Goal: Use online tool/utility

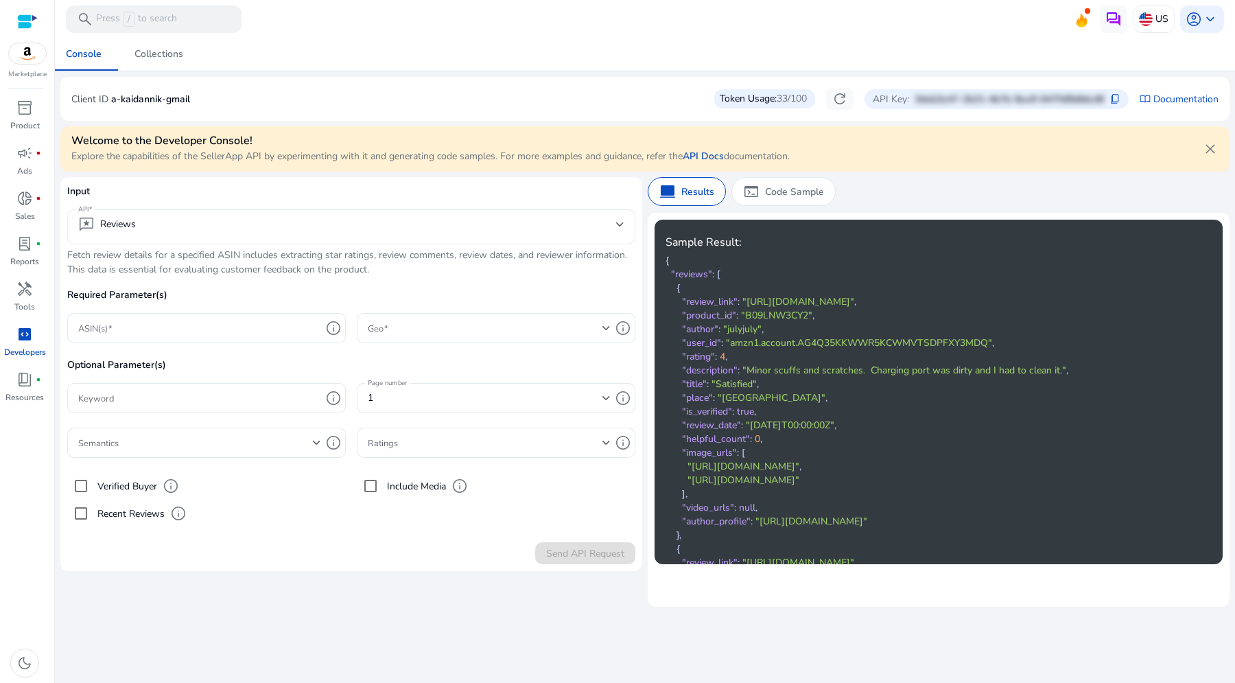
click at [266, 233] on mat-select "reviews Reviews" at bounding box center [351, 226] width 546 height 21
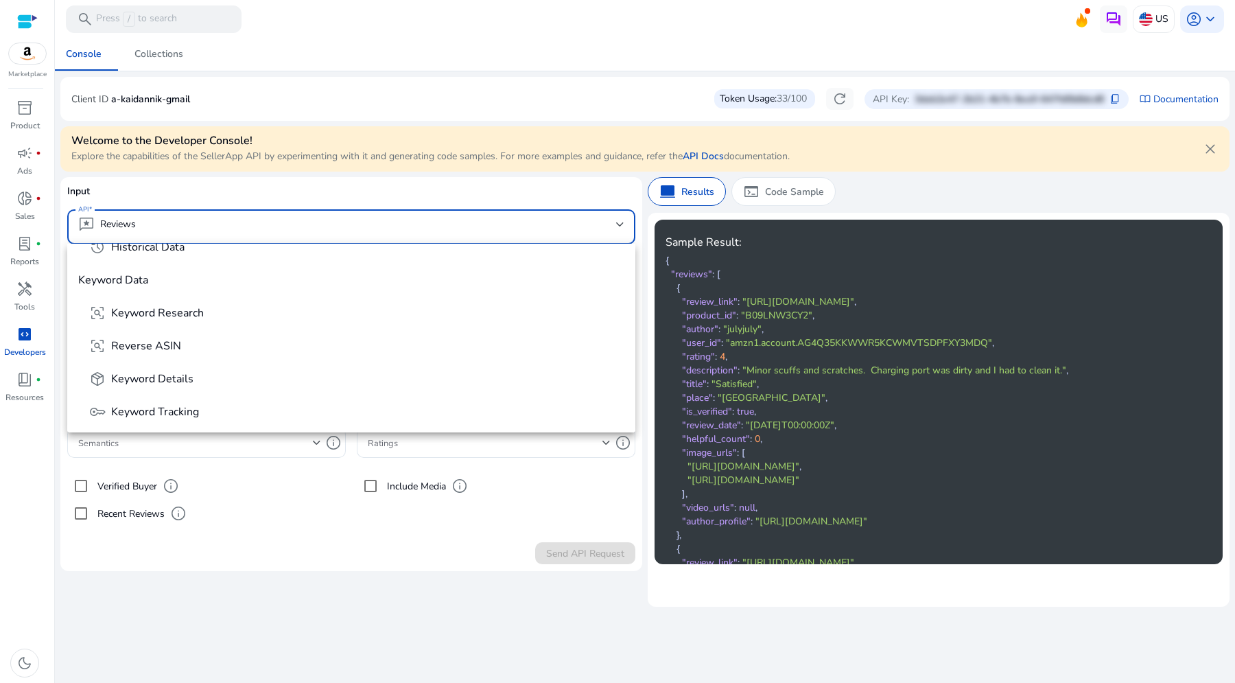
scroll to position [184, 0]
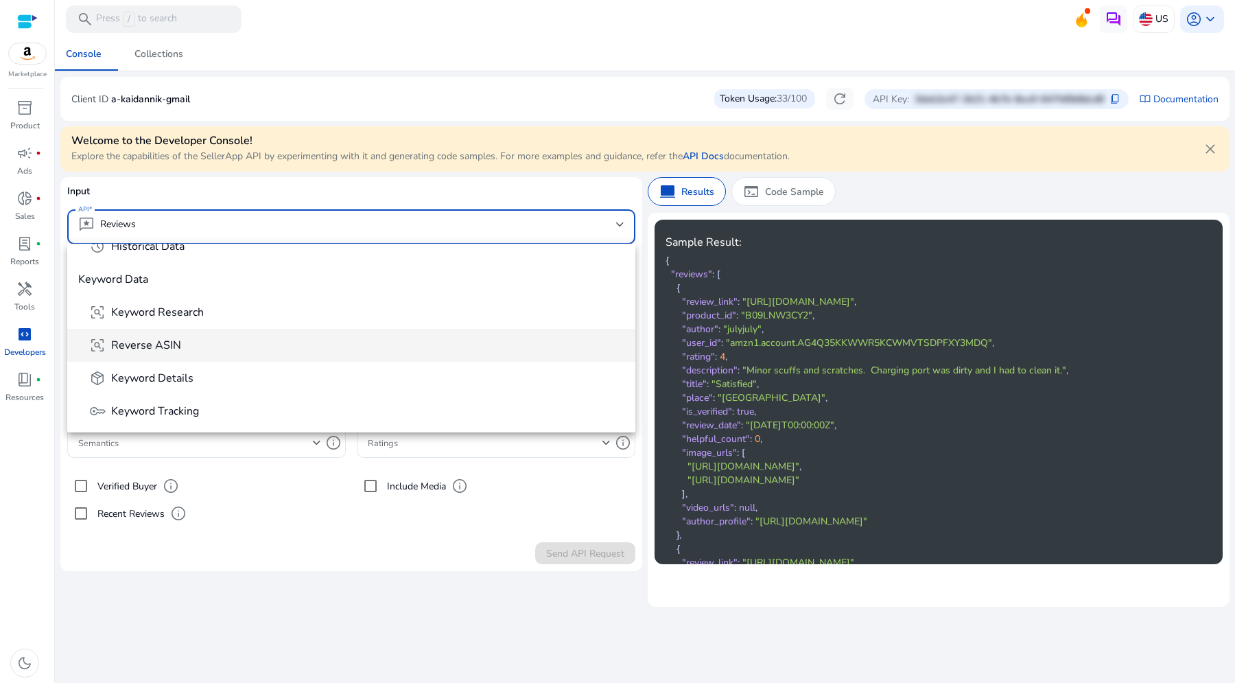
click at [224, 345] on span "frame_inspect Reverse ASIN" at bounding box center [356, 345] width 535 height 16
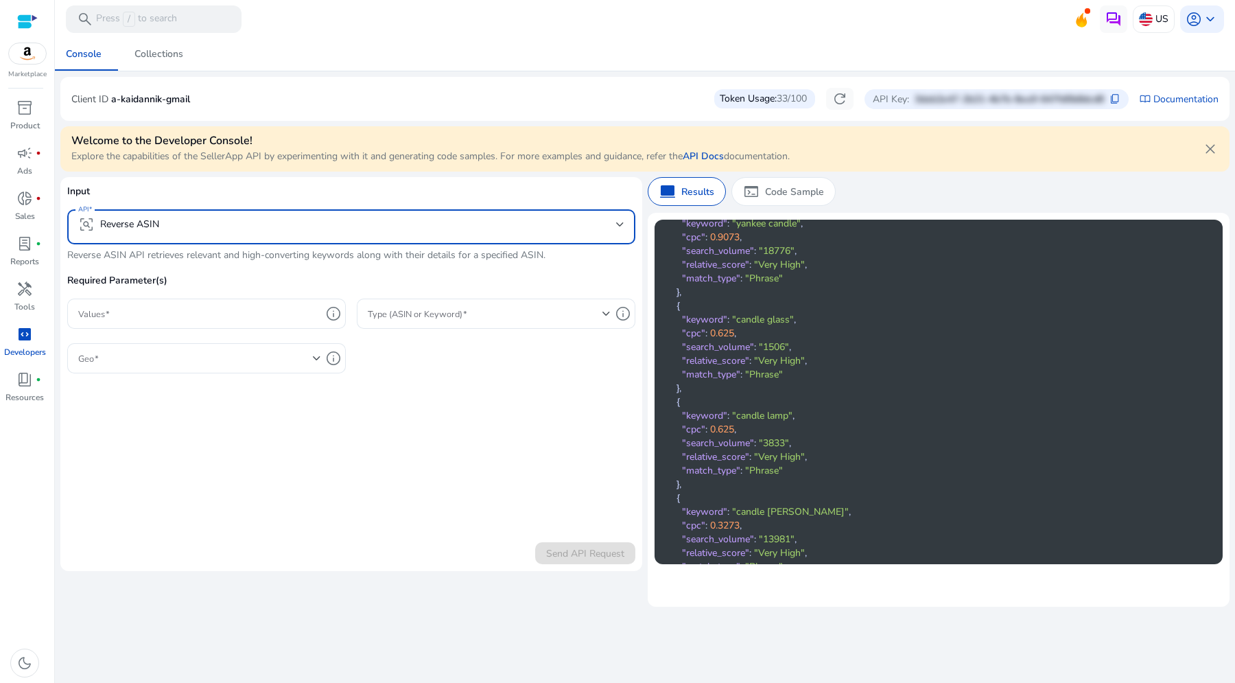
scroll to position [2393, 0]
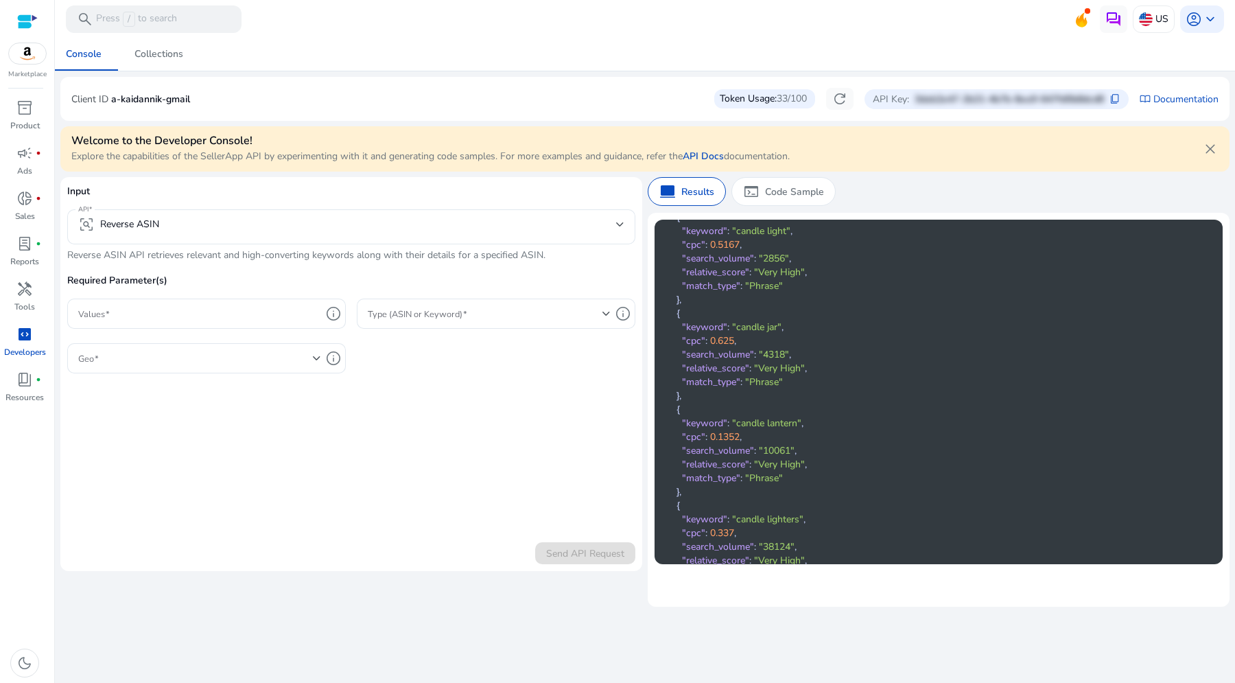
scroll to position [1992, 0]
